Goal: Task Accomplishment & Management: Manage account settings

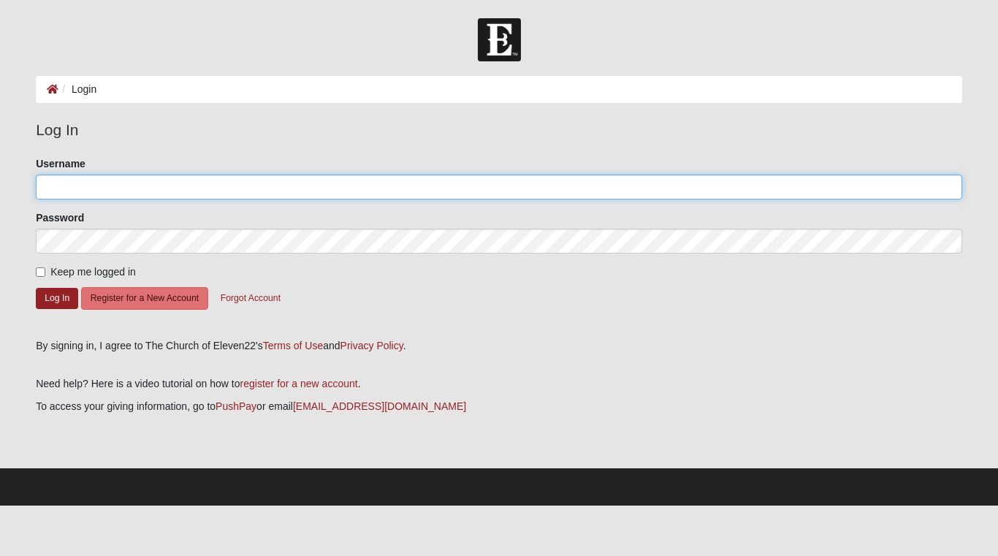
type input "lbratkovich@bellsouth.net"
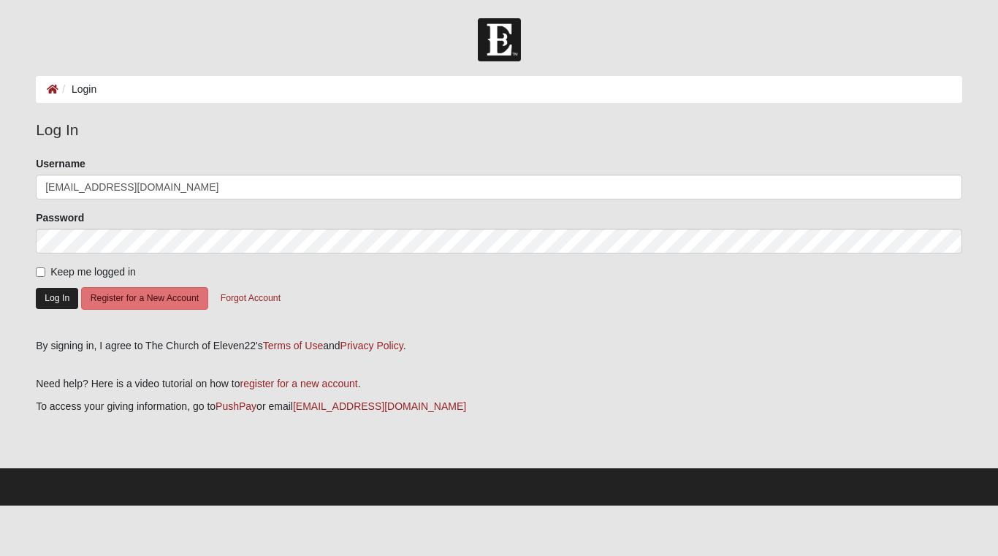
click at [66, 289] on button "Log In" at bounding box center [57, 298] width 42 height 21
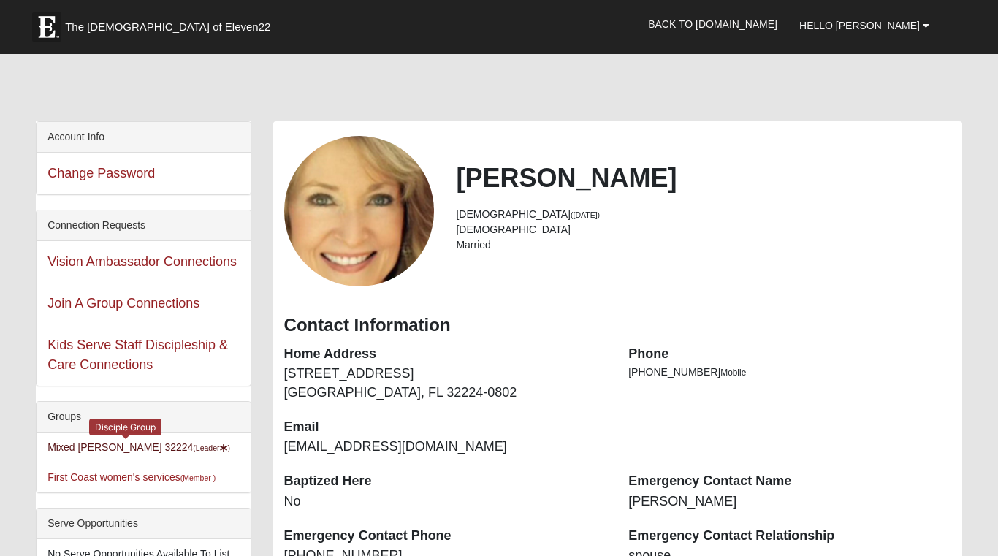
click at [80, 449] on link "Mixed Bratkovich 32224 (Leader )" at bounding box center [138, 447] width 183 height 12
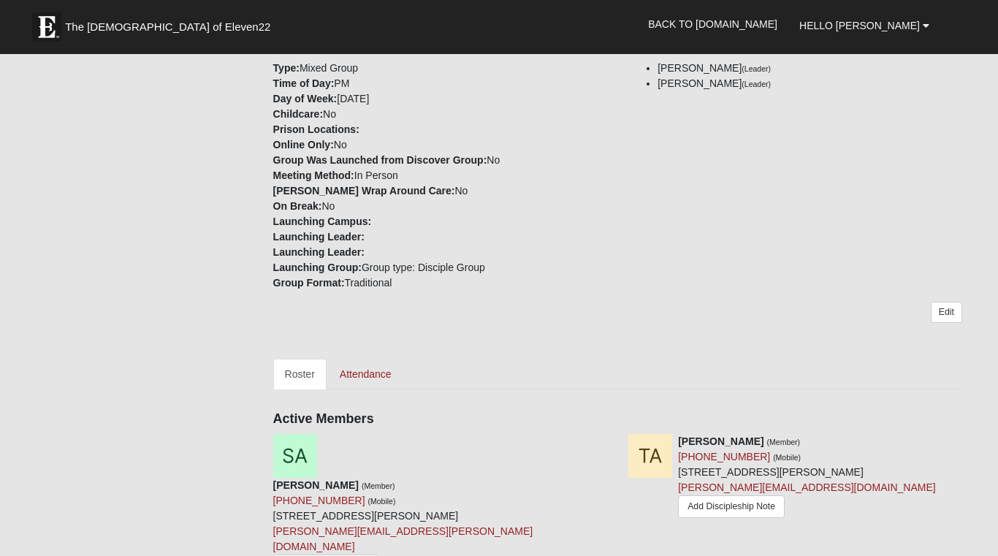
scroll to position [426, 0]
click at [373, 361] on link "Attendance" at bounding box center [365, 372] width 75 height 31
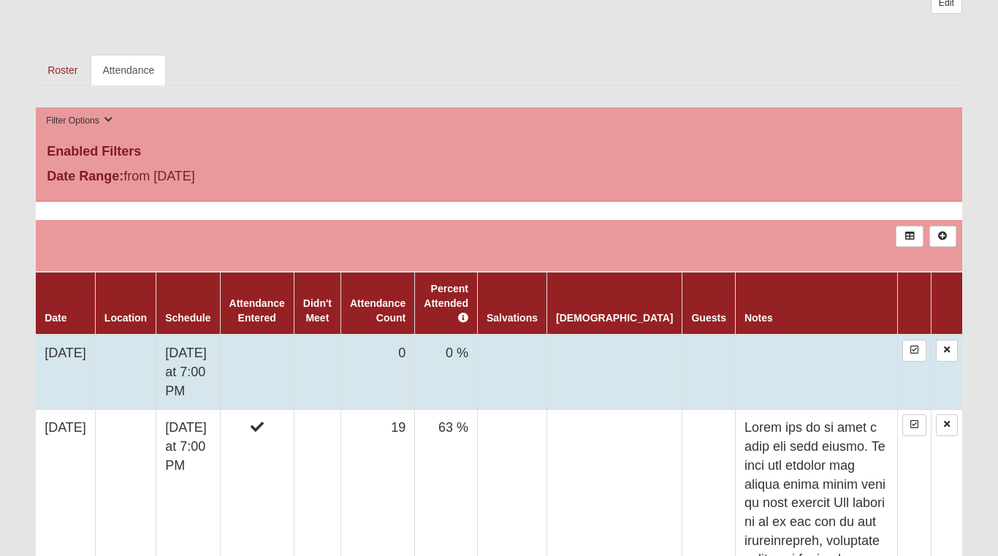
scroll to position [716, 0]
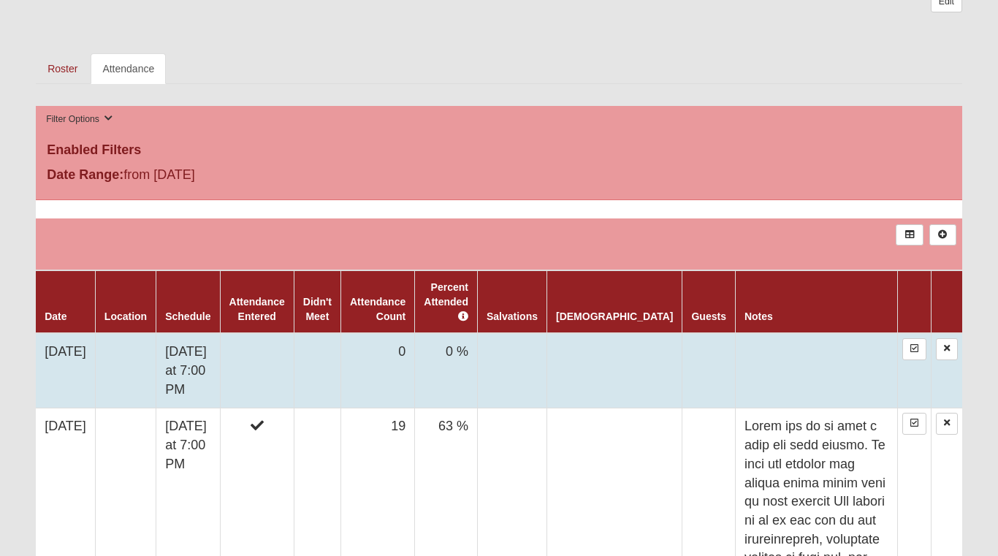
click at [83, 343] on td "[DATE]" at bounding box center [65, 370] width 59 height 75
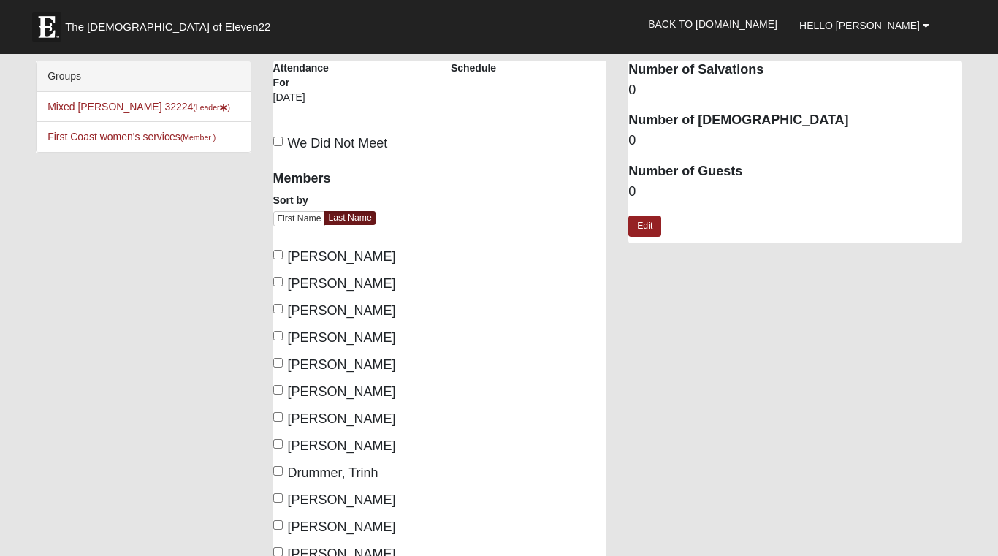
click at [275, 315] on label "[PERSON_NAME]" at bounding box center [334, 311] width 123 height 20
click at [275, 313] on input "[PERSON_NAME]" at bounding box center [277, 308] width 9 height 9
checkbox input "true"
click at [275, 336] on input "Bratkovich, Lois" at bounding box center [277, 335] width 9 height 9
checkbox input "true"
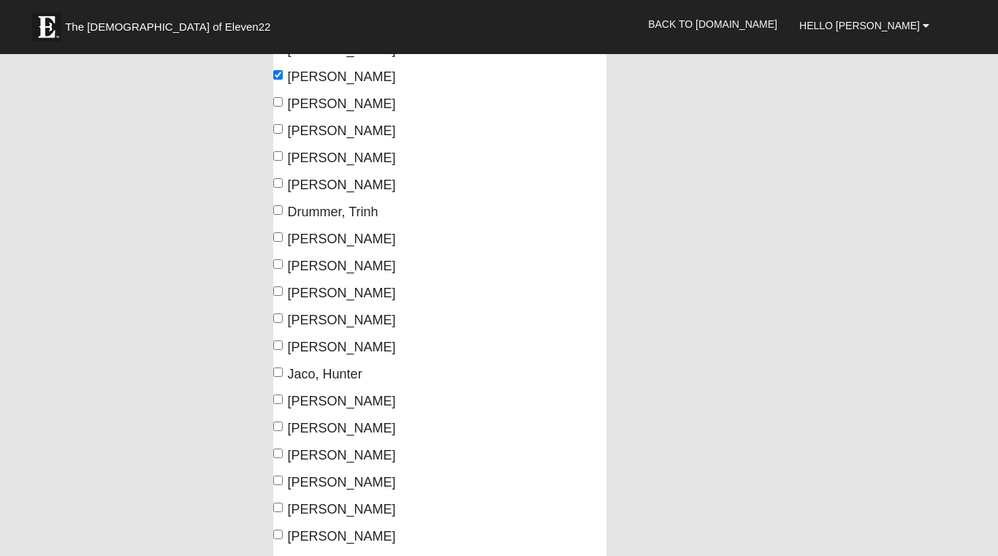
scroll to position [262, 0]
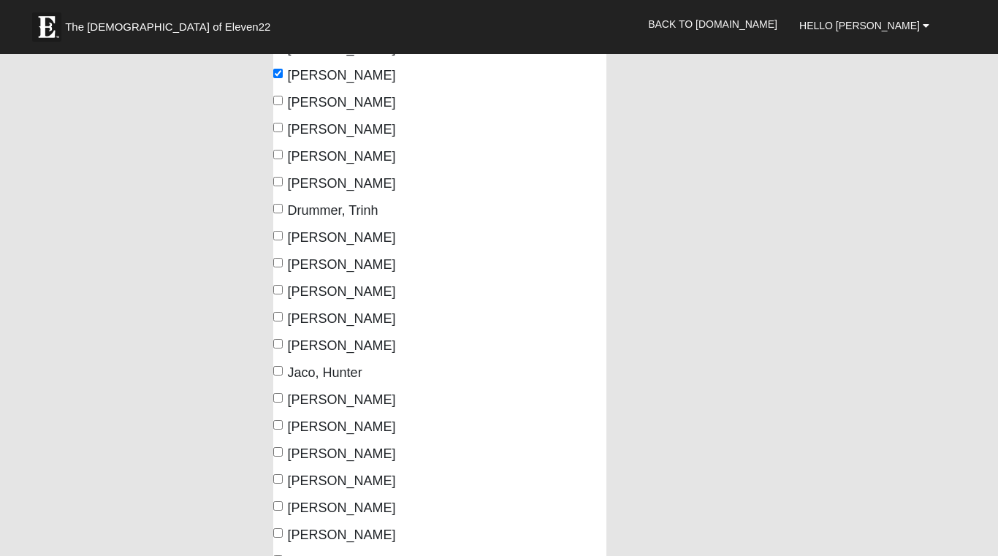
click at [280, 294] on label "Hayden, Cheryl" at bounding box center [334, 292] width 123 height 20
click at [280, 294] on input "Hayden, Cheryl" at bounding box center [277, 289] width 9 height 9
checkbox input "true"
click at [278, 315] on input "Hayden, Isaac" at bounding box center [277, 316] width 9 height 9
checkbox input "true"
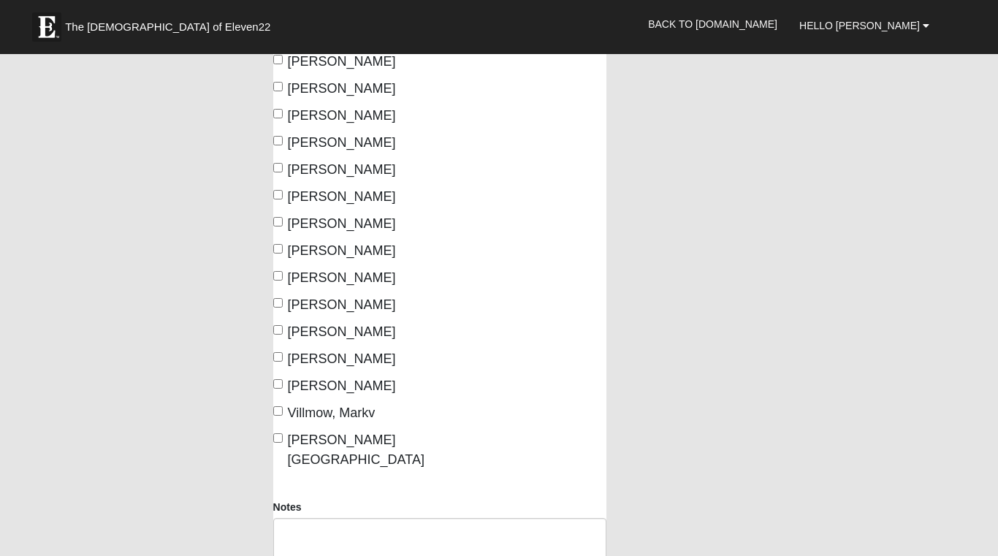
scroll to position [601, 0]
click at [280, 357] on input "Turner, Ann" at bounding box center [277, 355] width 9 height 9
checkbox input "true"
click at [276, 380] on input "Turner, Dennis" at bounding box center [277, 382] width 9 height 9
checkbox input "true"
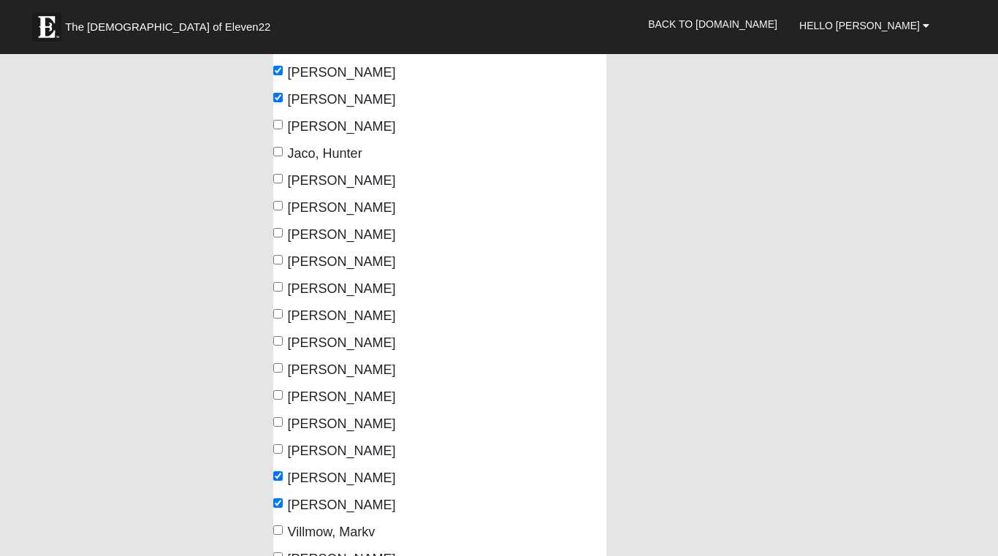
scroll to position [481, 0]
click at [278, 181] on input "MacArthur, John" at bounding box center [277, 179] width 9 height 9
checkbox input "true"
click at [276, 203] on input "MacArthur, Muriel" at bounding box center [277, 206] width 9 height 9
checkbox input "true"
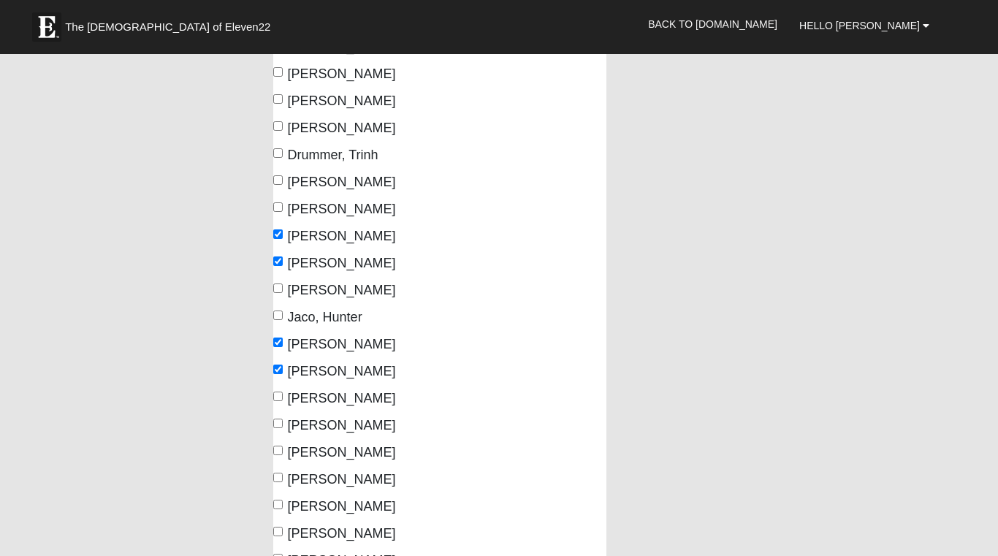
scroll to position [316, 0]
click at [280, 288] on input "Hayes, Donna" at bounding box center [277, 289] width 9 height 9
checkbox input "true"
click at [281, 480] on input "Parkinson, Lynn" at bounding box center [277, 478] width 9 height 9
checkbox input "true"
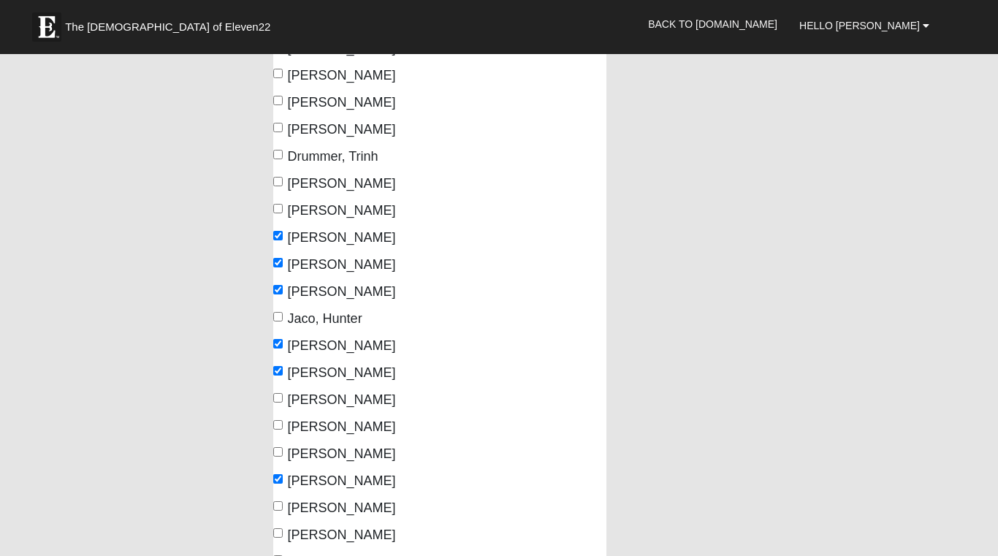
click at [278, 454] on input "Mann, Kristin" at bounding box center [277, 451] width 9 height 9
checkbox input "true"
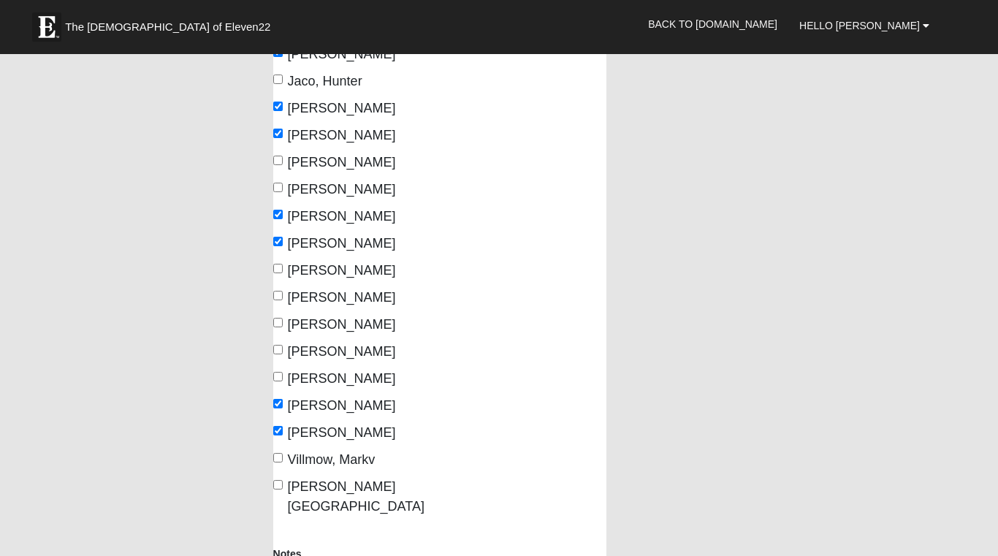
scroll to position [554, 0]
click at [280, 481] on input "Wann, Glenda" at bounding box center [277, 483] width 9 height 9
checkbox input "true"
click at [281, 459] on input "Villmow, Markv" at bounding box center [277, 456] width 9 height 9
checkbox input "true"
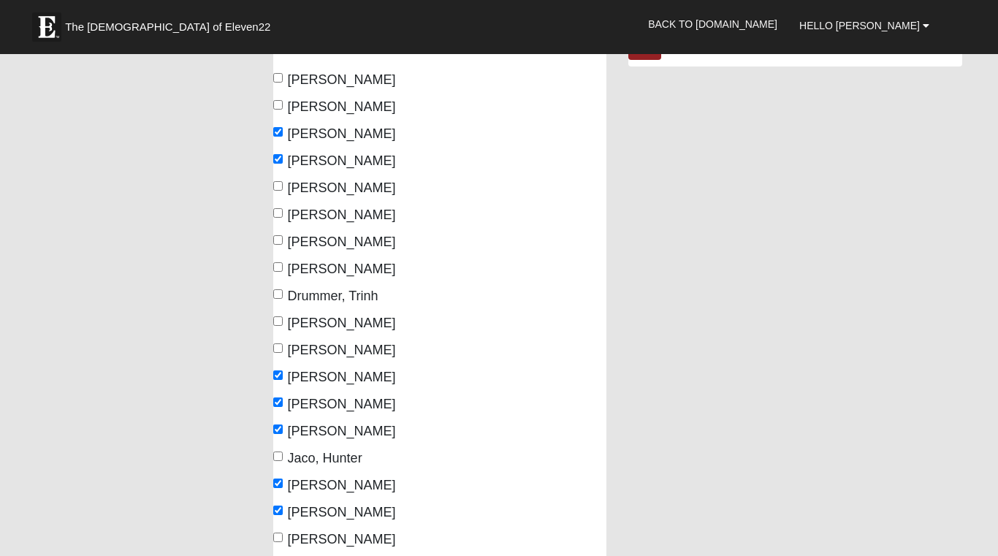
scroll to position [176, 0]
click at [281, 272] on label "Drummer, Michael" at bounding box center [334, 270] width 123 height 20
click at [281, 272] on input "Drummer, Michael" at bounding box center [277, 267] width 9 height 9
checkbox input "true"
click at [279, 295] on input "Drummer, Trinh" at bounding box center [277, 294] width 9 height 9
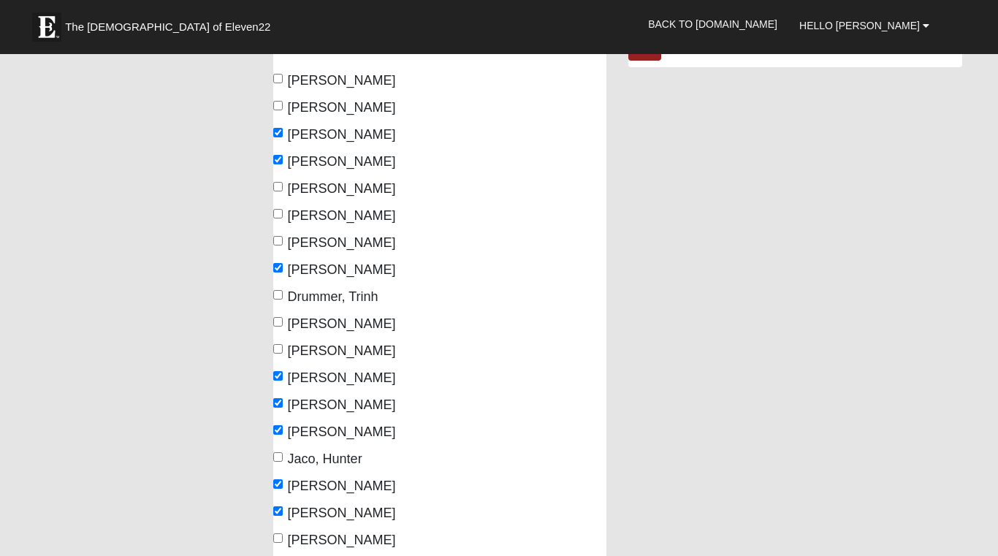
checkbox input "true"
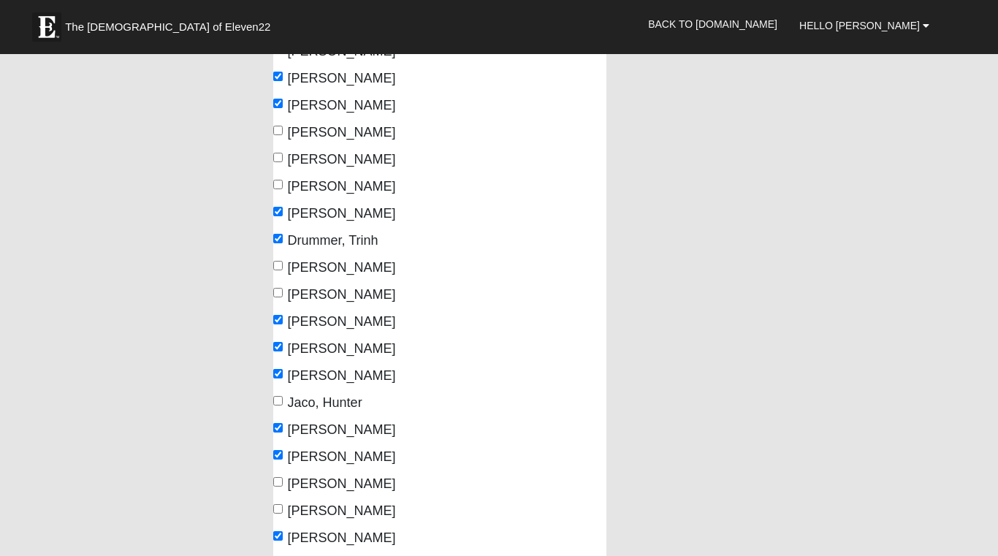
scroll to position [231, 0]
click at [283, 161] on label "Deel, Scott" at bounding box center [334, 161] width 123 height 20
click at [283, 161] on input "Deel, Scott" at bounding box center [277, 158] width 9 height 9
checkbox input "true"
click at [279, 137] on label "de Prado, Camila" at bounding box center [334, 134] width 123 height 20
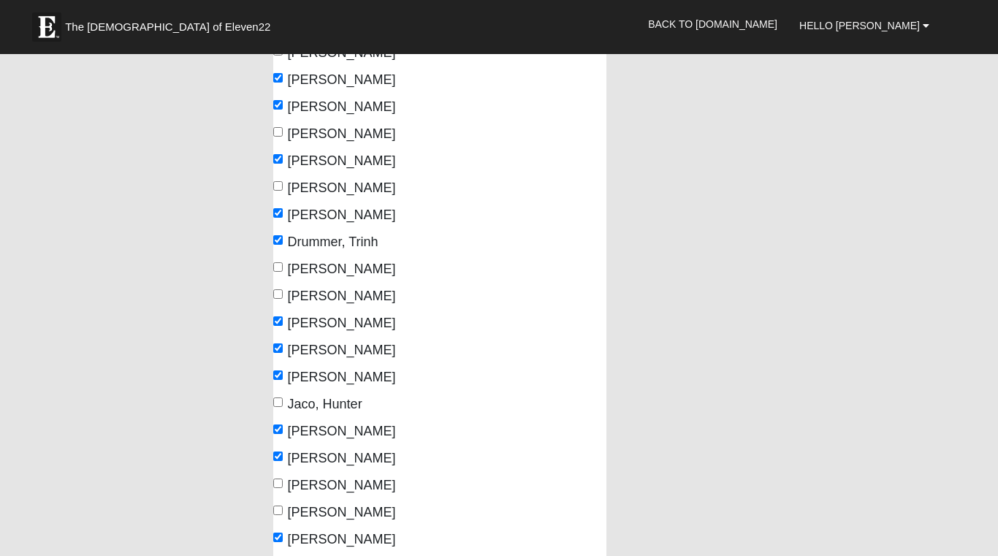
click at [279, 137] on input "de Prado, Camila" at bounding box center [277, 131] width 9 height 9
checkbox input "true"
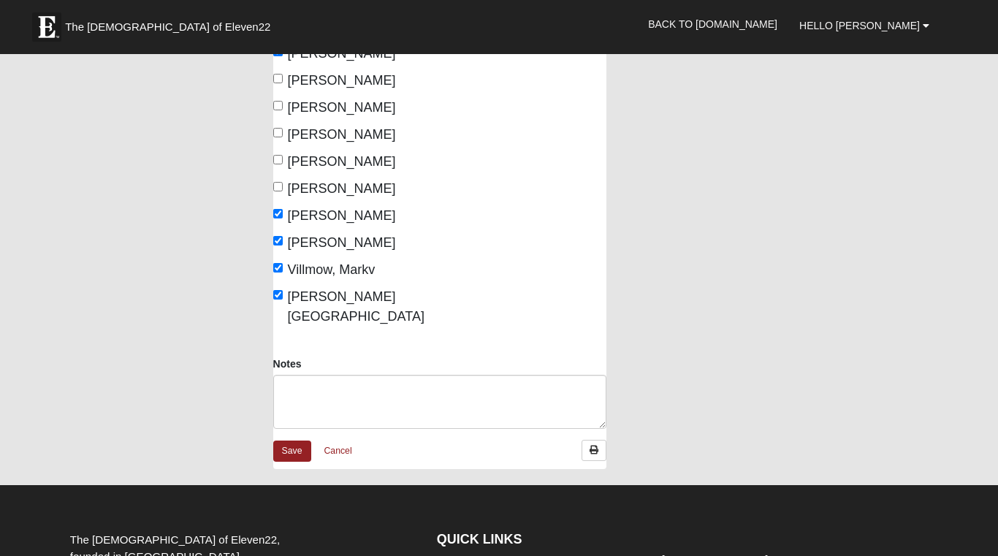
scroll to position [764, 0]
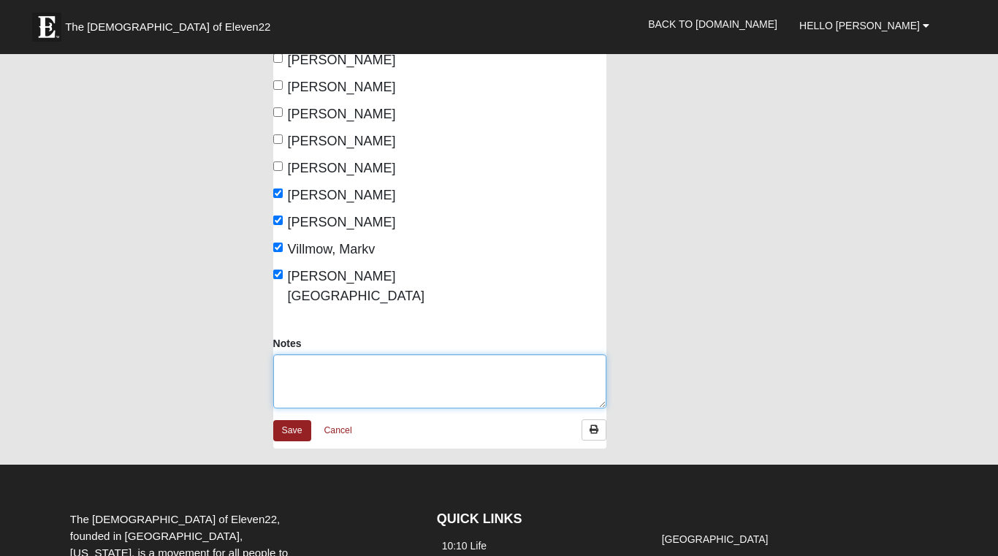
click at [287, 354] on textarea "Notes" at bounding box center [440, 381] width 334 height 54
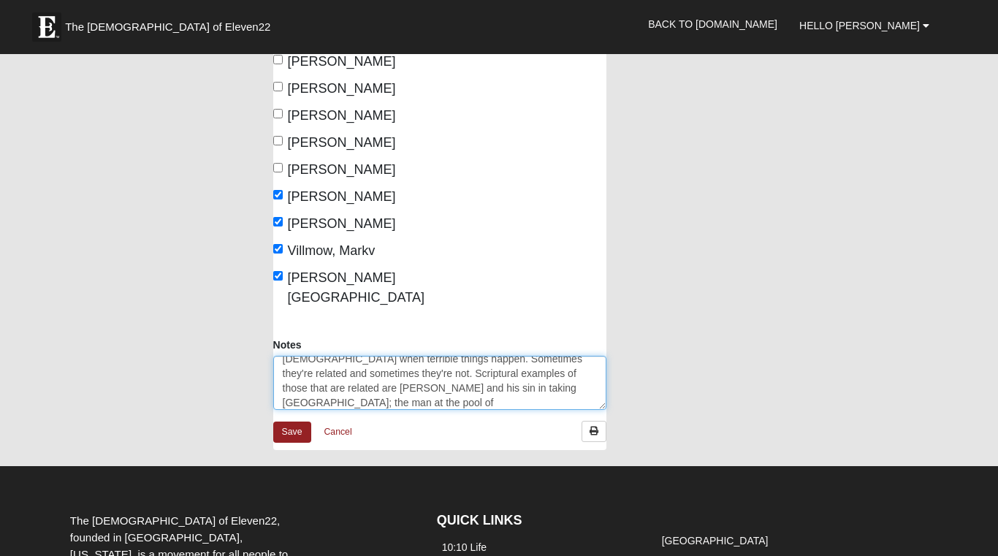
scroll to position [97, 0]
click at [512, 382] on textarea "Joel & I led this wk, starting out with prayer, then a song, then reading Scrip…" at bounding box center [440, 383] width 334 height 54
click at [551, 384] on textarea "Joel & I led this wk, starting out with prayer, then a song, then reading Scrip…" at bounding box center [440, 383] width 334 height 54
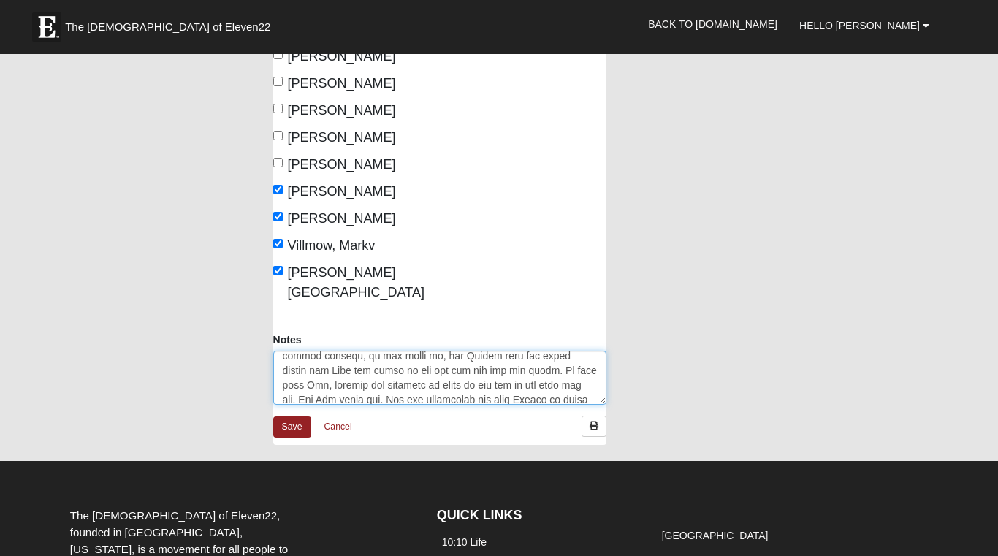
scroll to position [769, 0]
click at [584, 378] on textarea "Notes" at bounding box center [440, 377] width 334 height 54
click at [378, 375] on textarea "Notes" at bounding box center [440, 377] width 334 height 54
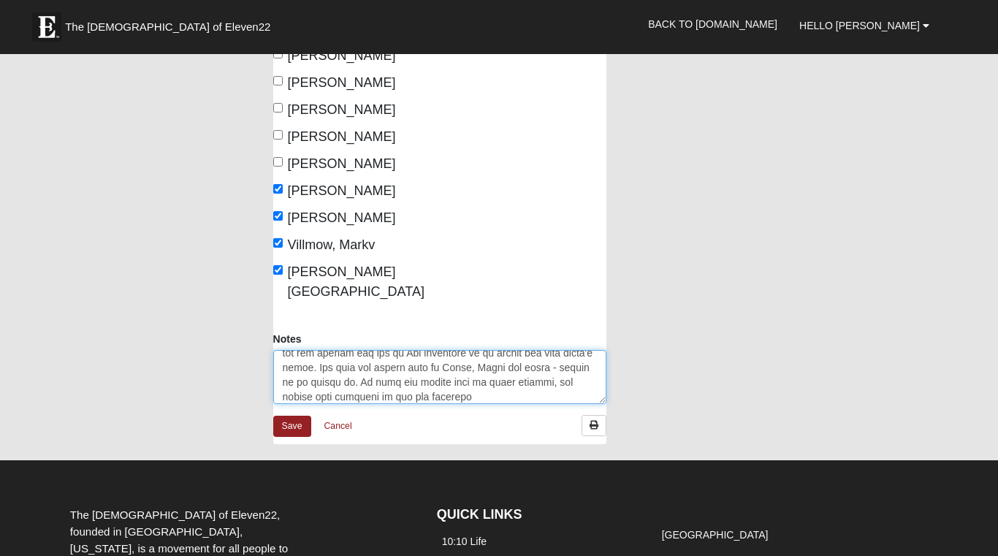
drag, startPoint x: 378, startPoint y: 375, endPoint x: 333, endPoint y: 379, distance: 45.4
click at [333, 379] on textarea "Notes" at bounding box center [440, 377] width 334 height 54
click at [461, 379] on textarea "Notes" at bounding box center [440, 377] width 334 height 54
click at [481, 378] on textarea "Notes" at bounding box center [440, 377] width 334 height 54
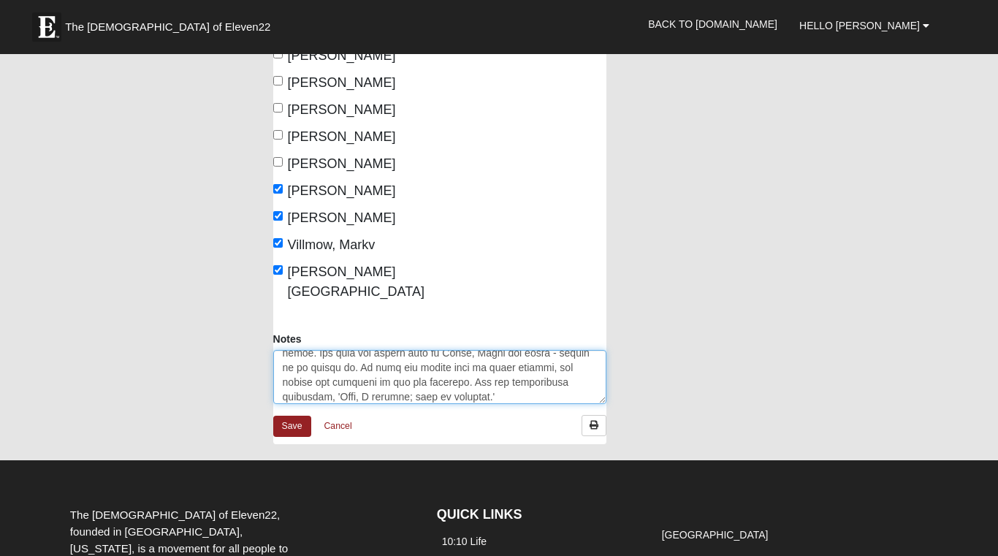
click at [506, 375] on textarea "Notes" at bounding box center [440, 377] width 334 height 54
click at [305, 377] on textarea "Notes" at bounding box center [440, 377] width 334 height 54
click at [359, 378] on textarea "Notes" at bounding box center [440, 377] width 334 height 54
click at [383, 381] on textarea "Notes" at bounding box center [440, 377] width 334 height 54
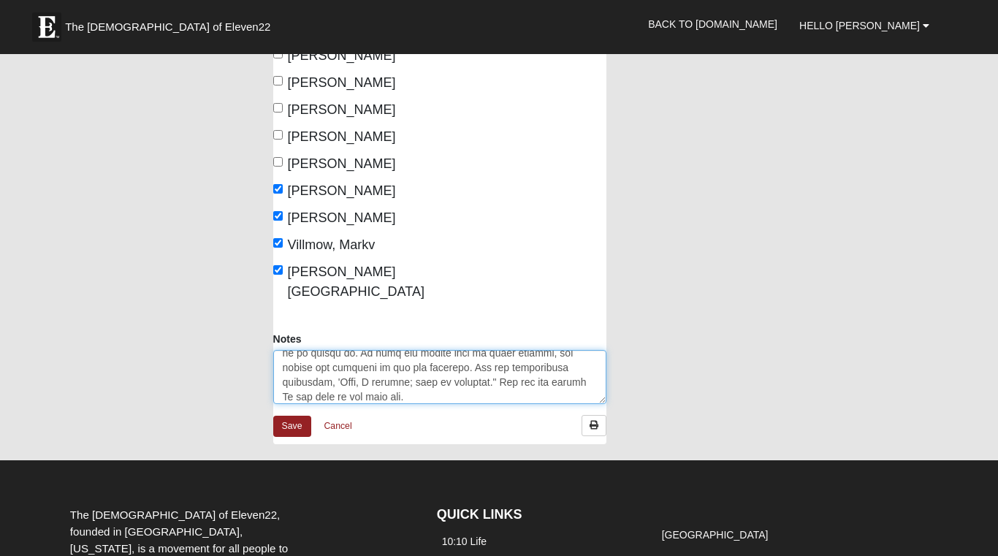
click at [424, 378] on textarea "Notes" at bounding box center [440, 377] width 334 height 54
click at [527, 370] on textarea "Notes" at bounding box center [440, 377] width 334 height 54
click at [485, 362] on textarea "Notes" at bounding box center [440, 377] width 334 height 54
click at [346, 378] on textarea "Notes" at bounding box center [440, 377] width 334 height 54
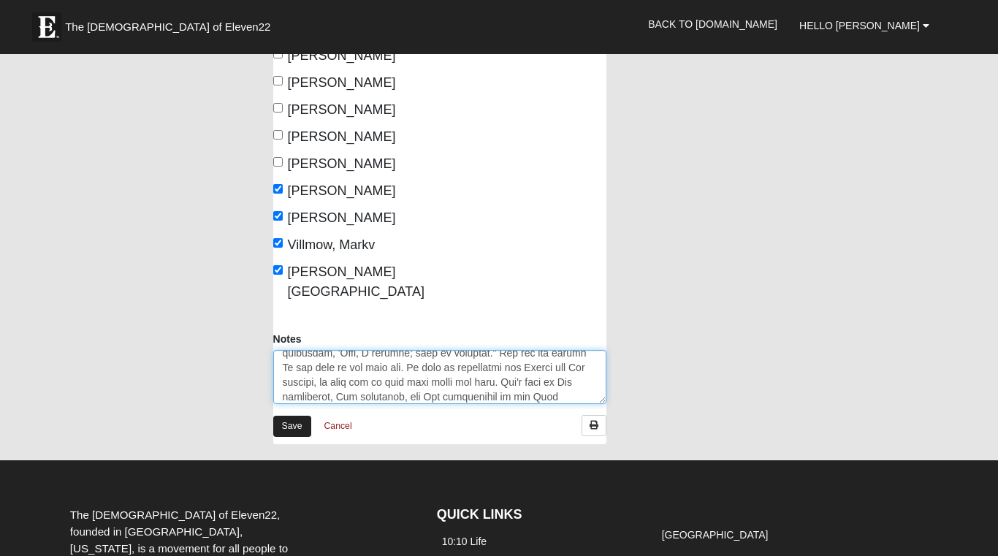
type textarea "Joel & I led this wk, starting out with prayer, then a song, then reading Scrip…"
click at [304, 416] on link "Save" at bounding box center [292, 426] width 38 height 21
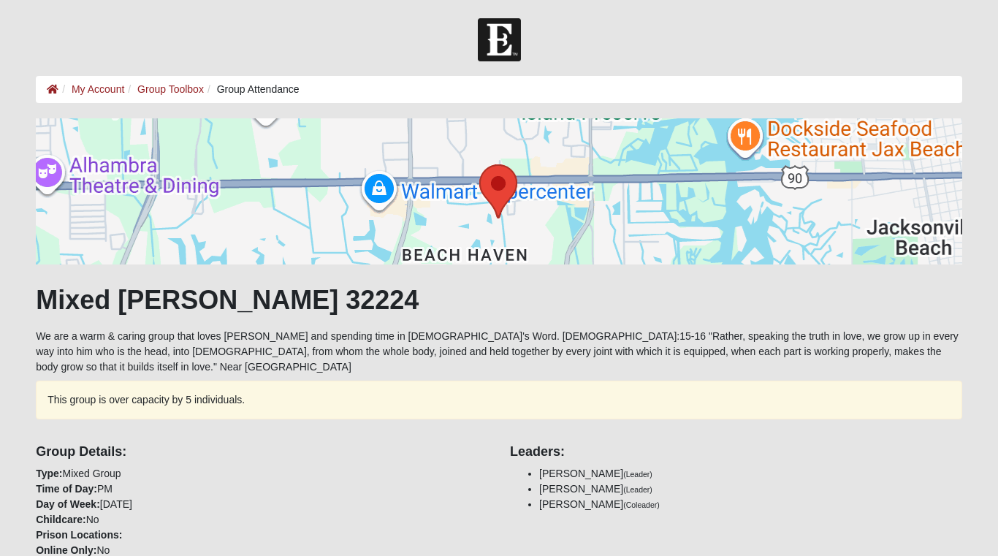
click at [91, 98] on ol "My Account Group Toolbox Group Attendance" at bounding box center [499, 89] width 926 height 27
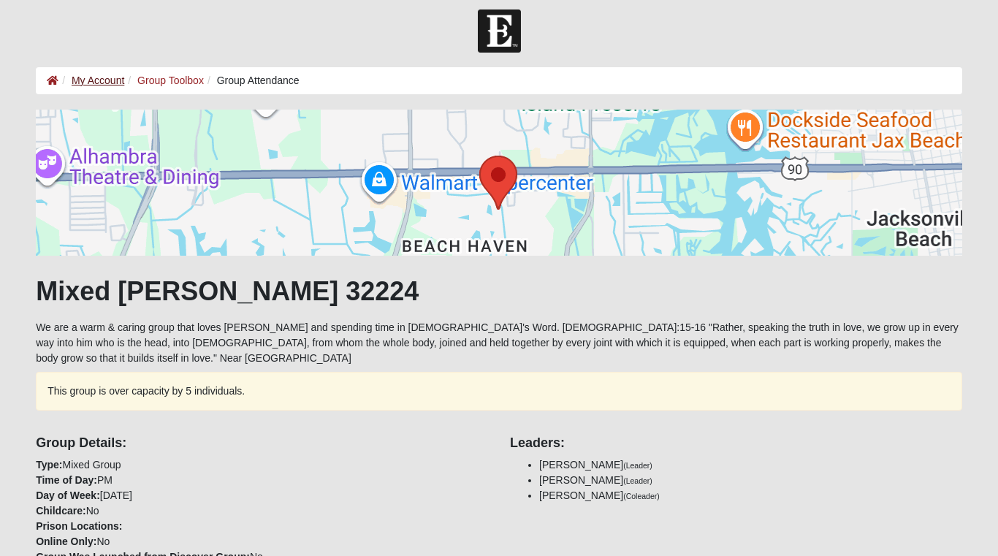
click at [104, 82] on link "My Account" at bounding box center [98, 81] width 53 height 12
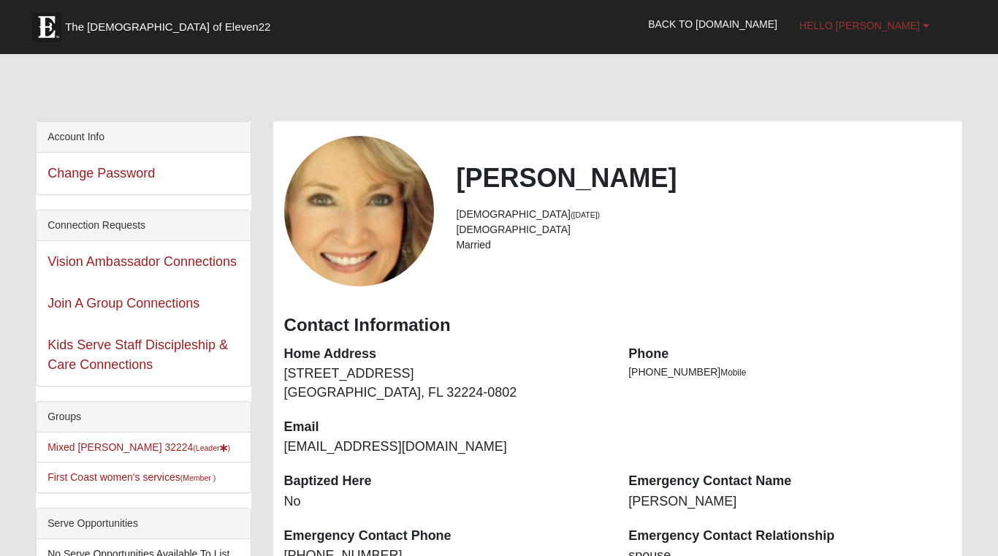
click at [888, 28] on span "Hello Lois" at bounding box center [859, 26] width 121 height 12
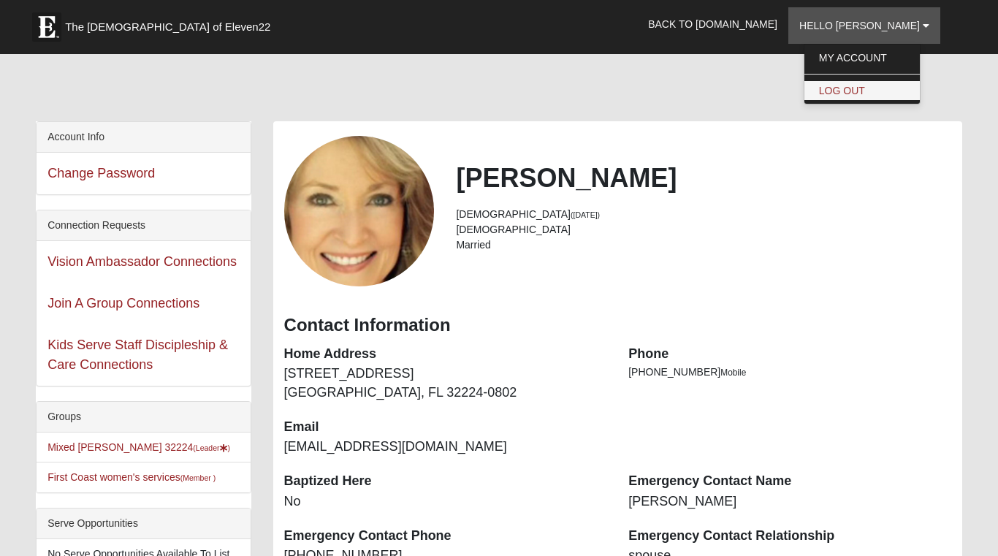
click at [869, 92] on link "Log Out" at bounding box center [861, 90] width 115 height 19
